Goal: Task Accomplishment & Management: Use online tool/utility

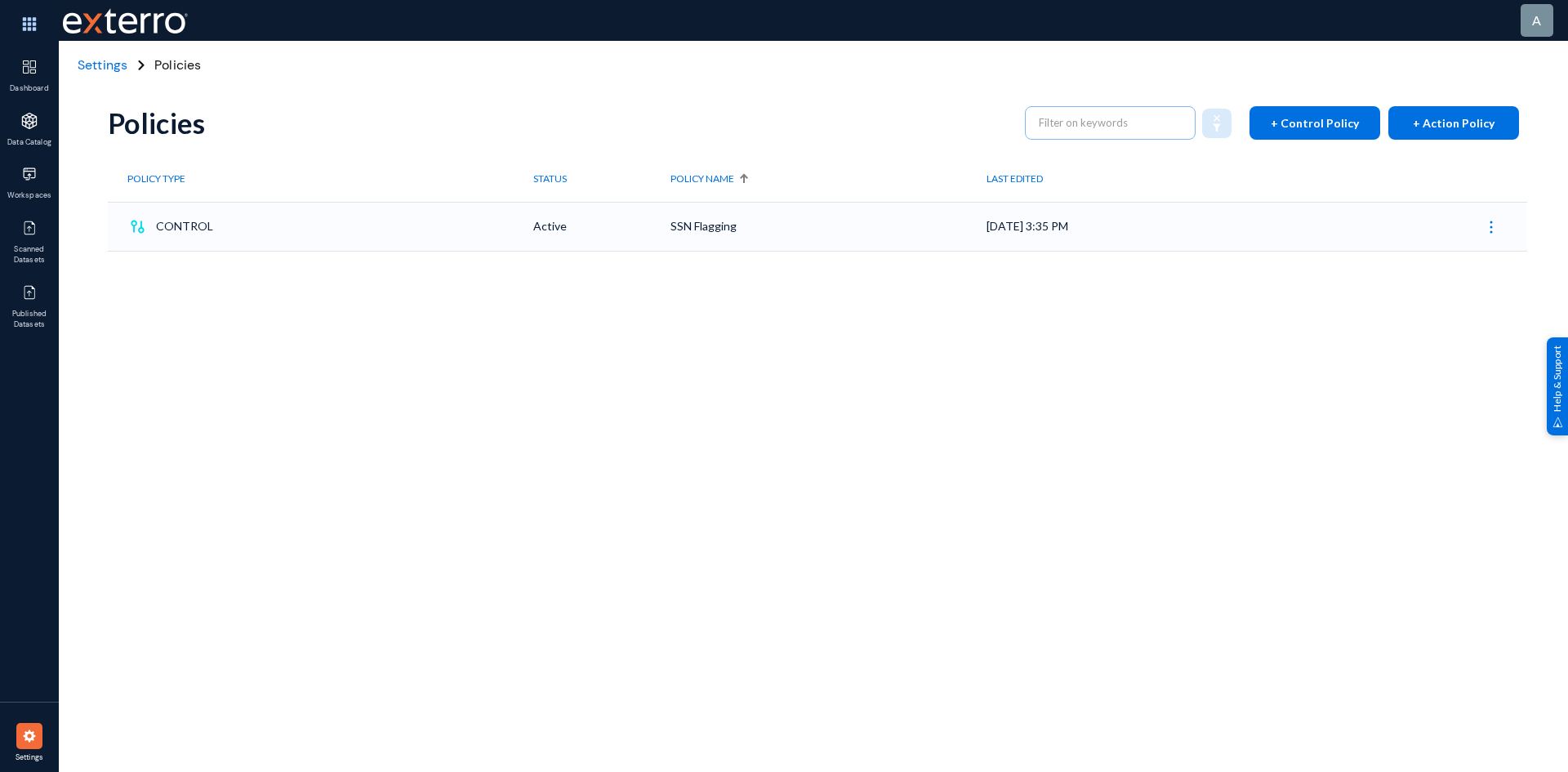
click at [285, 232] on div "CONTROL" at bounding box center [331, 226] width 406 height 25
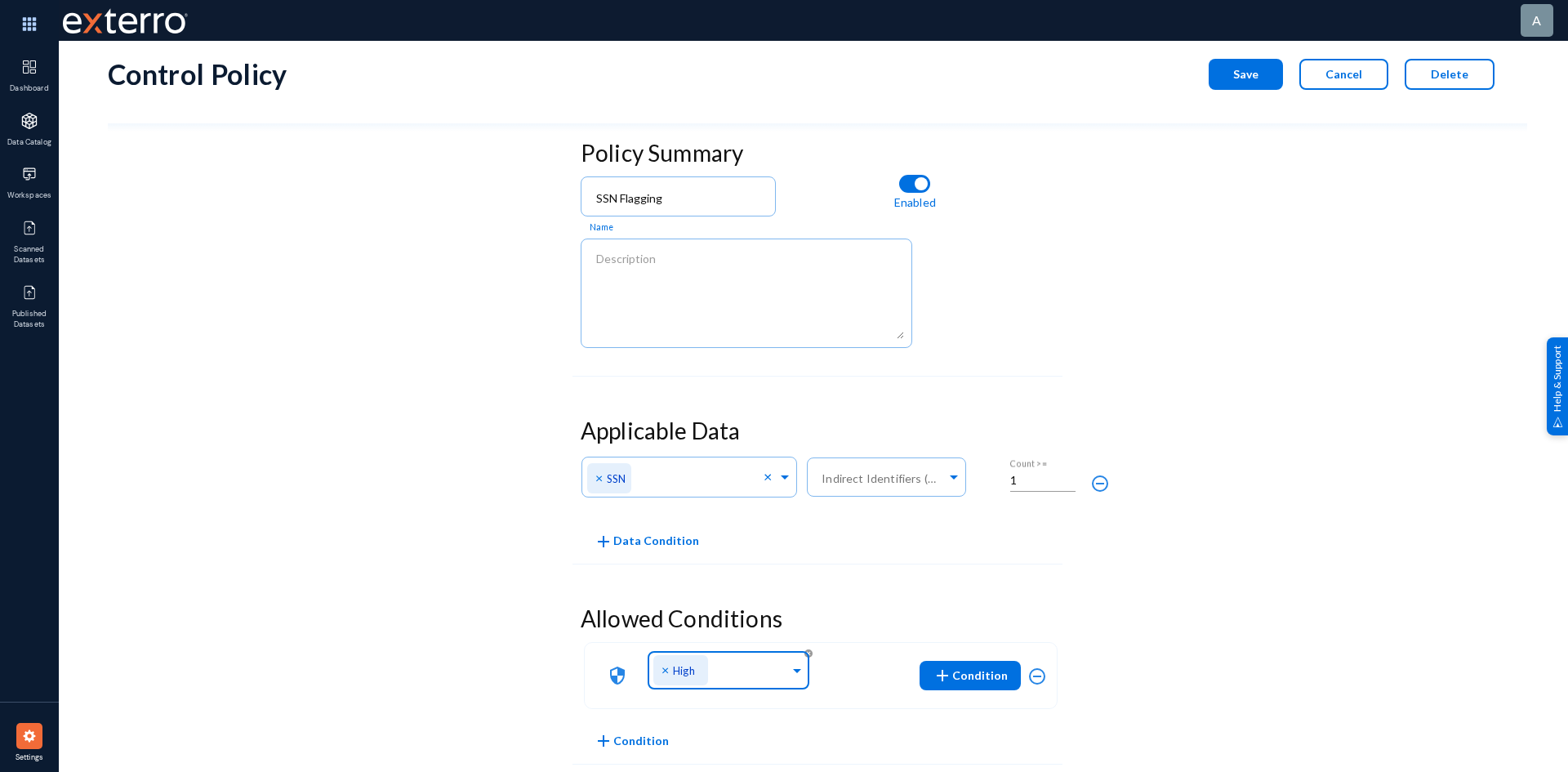
click at [799, 669] on span at bounding box center [796, 669] width 14 height 17
click at [893, 589] on form "Policy Summary SSN Flagging Name Enabled Applicable Data Any of Direct Identifi…" at bounding box center [817, 599] width 490 height 937
click at [980, 667] on span "add Condition" at bounding box center [970, 675] width 75 height 30
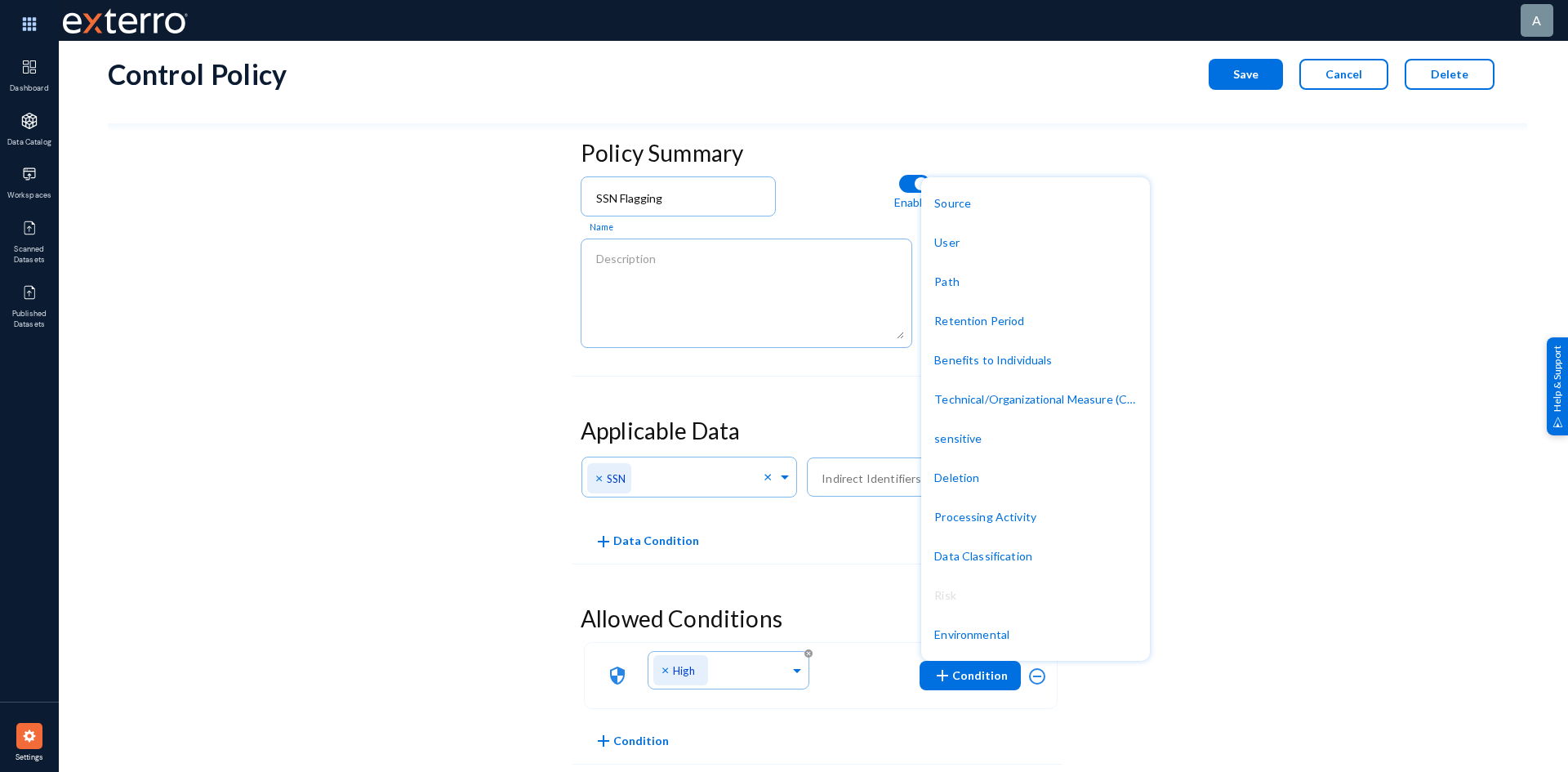
click at [425, 550] on div at bounding box center [784, 386] width 1568 height 772
